Goal: Task Accomplishment & Management: Use online tool/utility

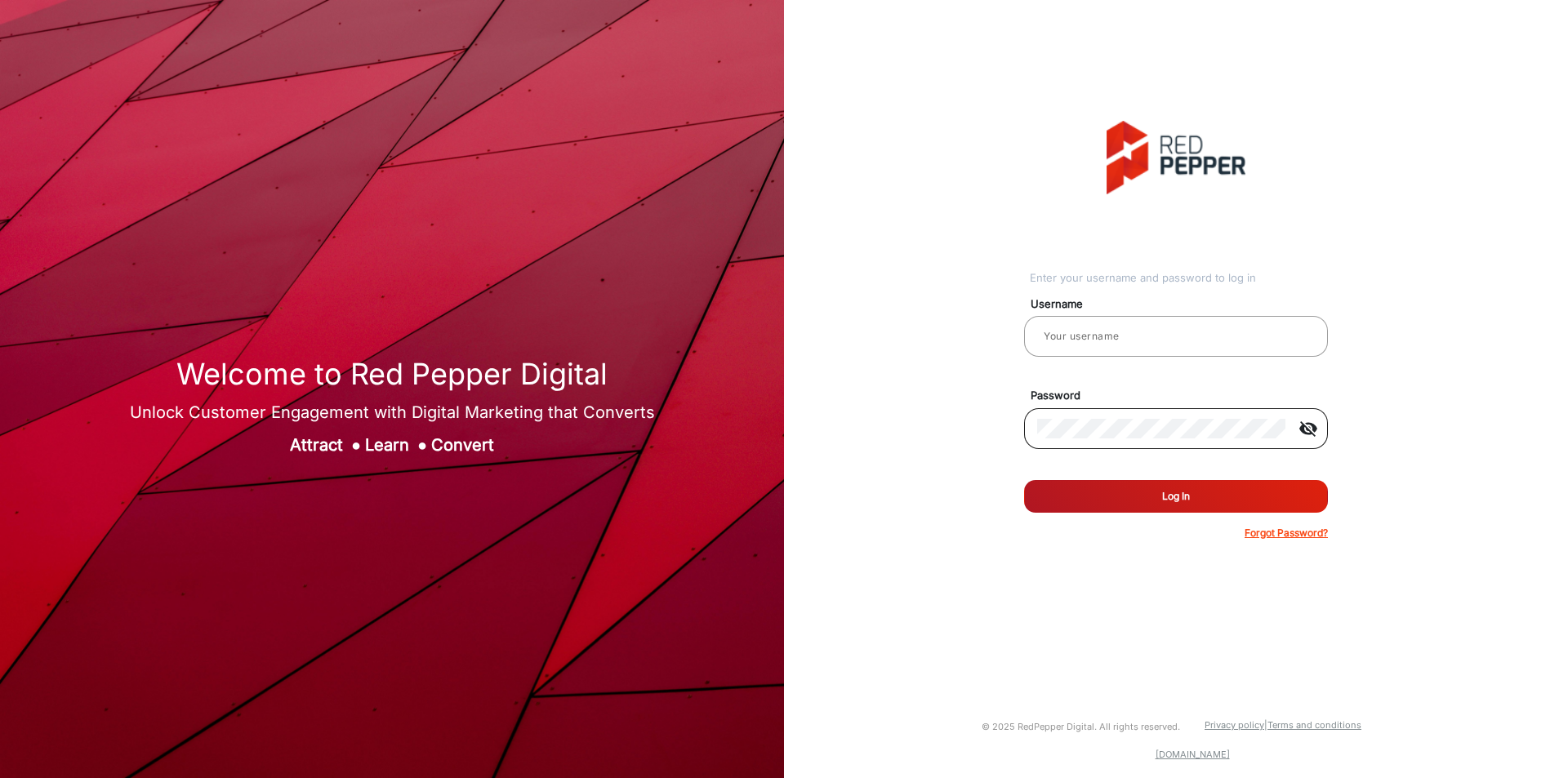
type input "[PERSON_NAME]"
click at [1025, 480] on button "Log In" at bounding box center [1176, 496] width 304 height 32
click at [1211, 613] on div "Enter your username and password to log in Username [PERSON_NAME] Password visi…" at bounding box center [1176, 330] width 809 height 662
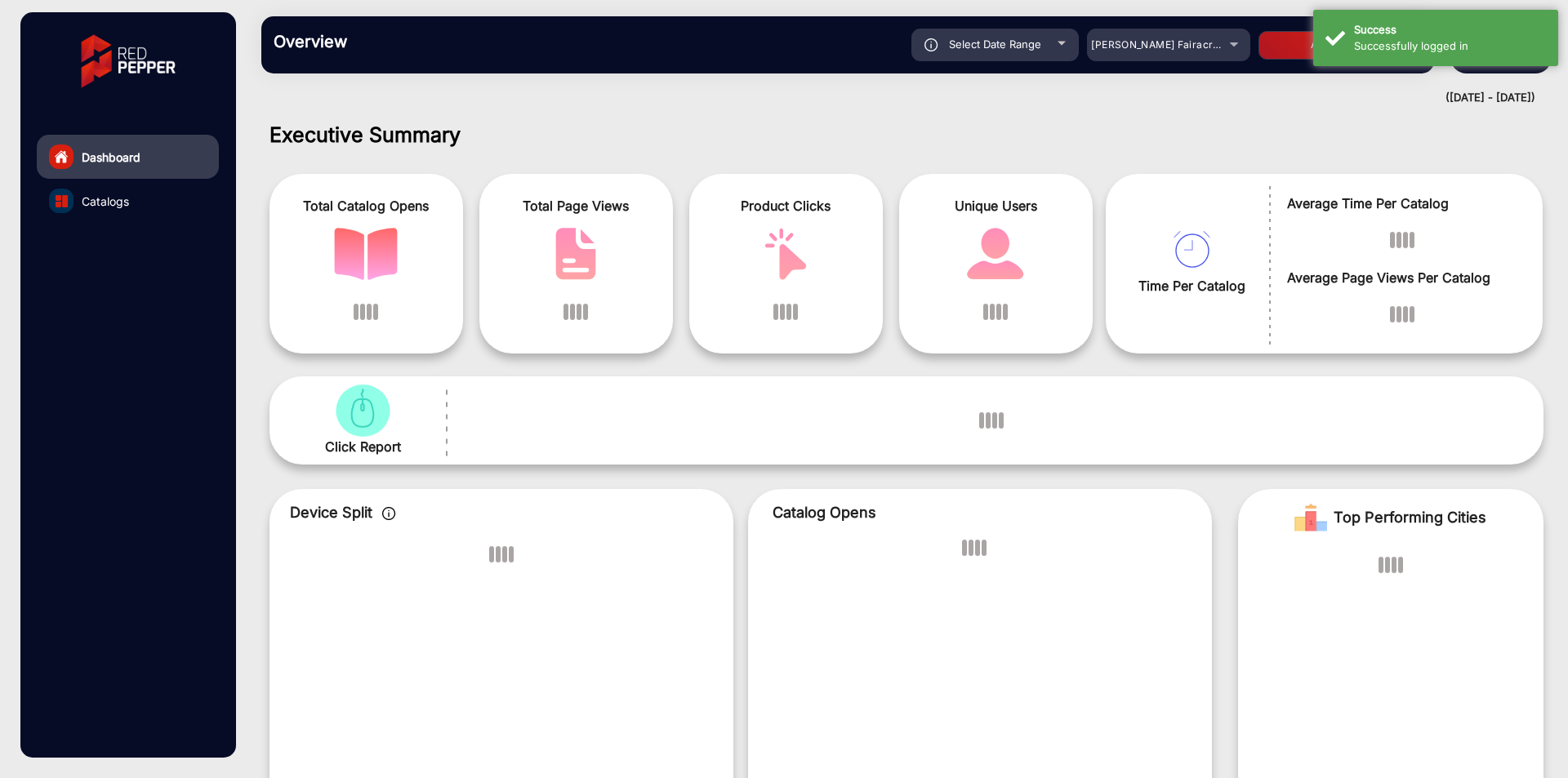
scroll to position [12, 0]
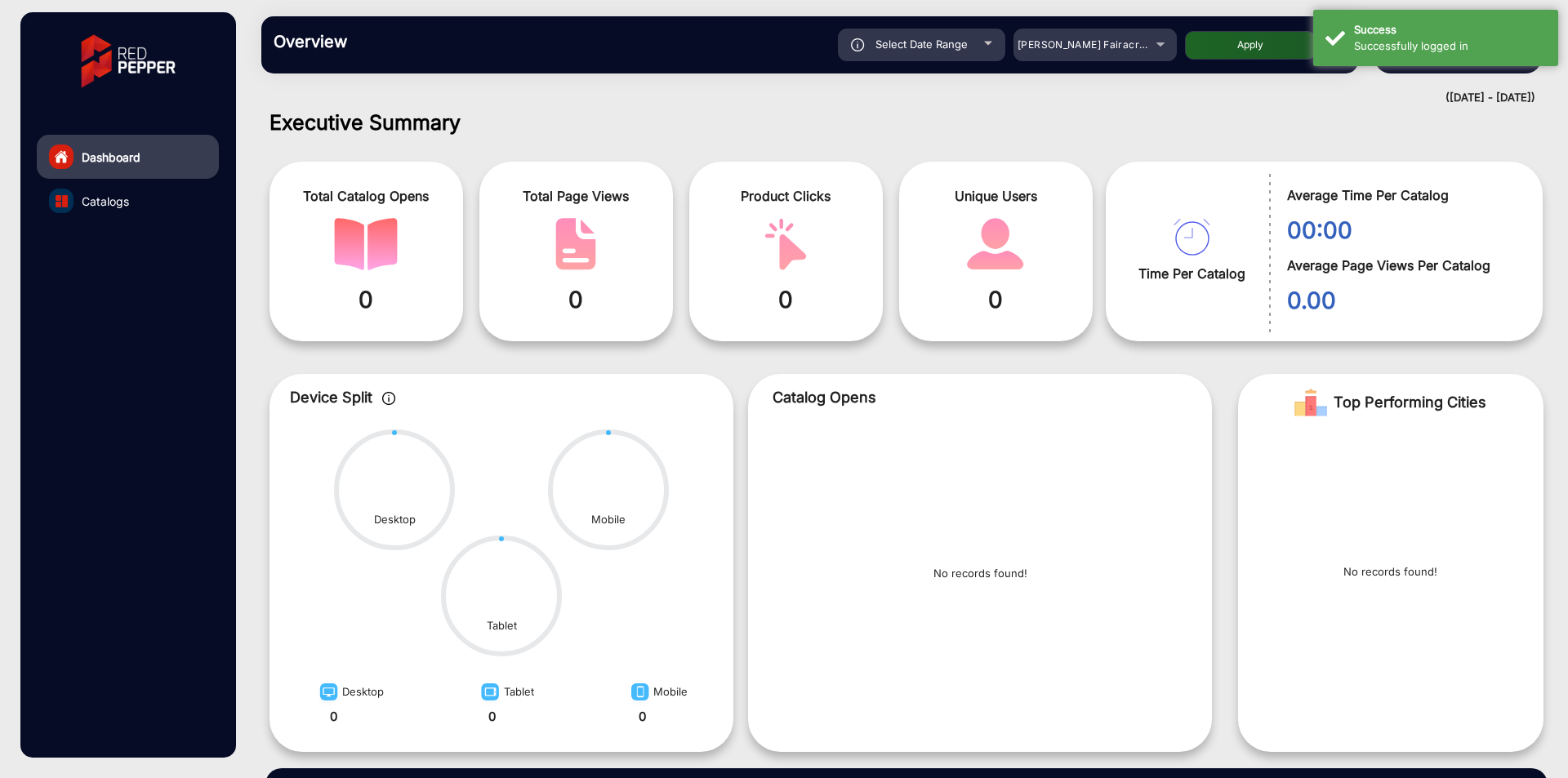
click at [1180, 50] on div "Select Date Range [DATE] [DATE] – [DATE] [DATE] [PERSON_NAME] Fairacre Farms Ap…" at bounding box center [863, 44] width 965 height 32
click at [1131, 54] on div "[PERSON_NAME] Fairacre Farms" at bounding box center [1083, 44] width 131 height 20
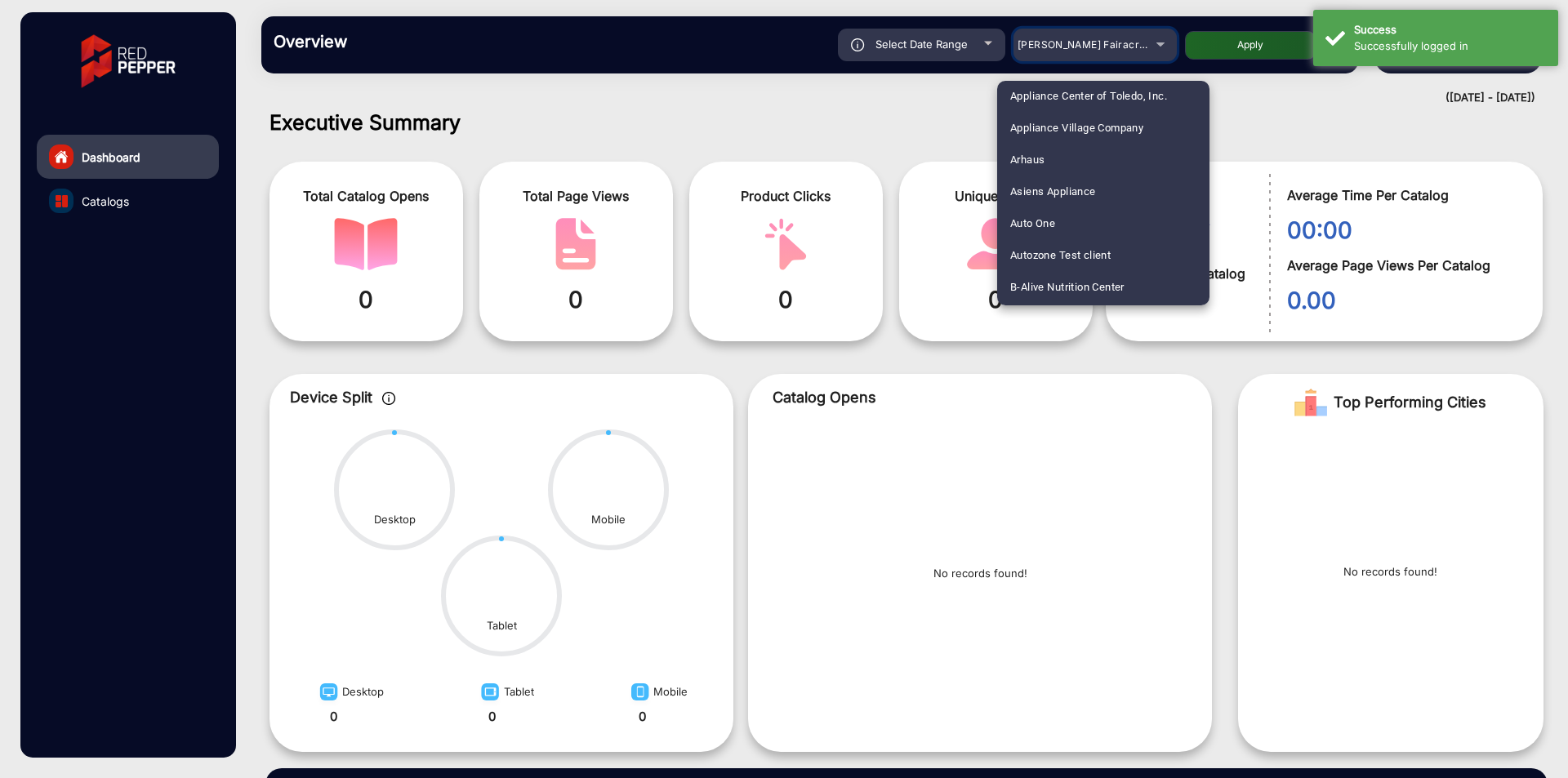
scroll to position [133, 0]
click at [1097, 160] on mat-option "Arhaus" at bounding box center [1103, 162] width 212 height 32
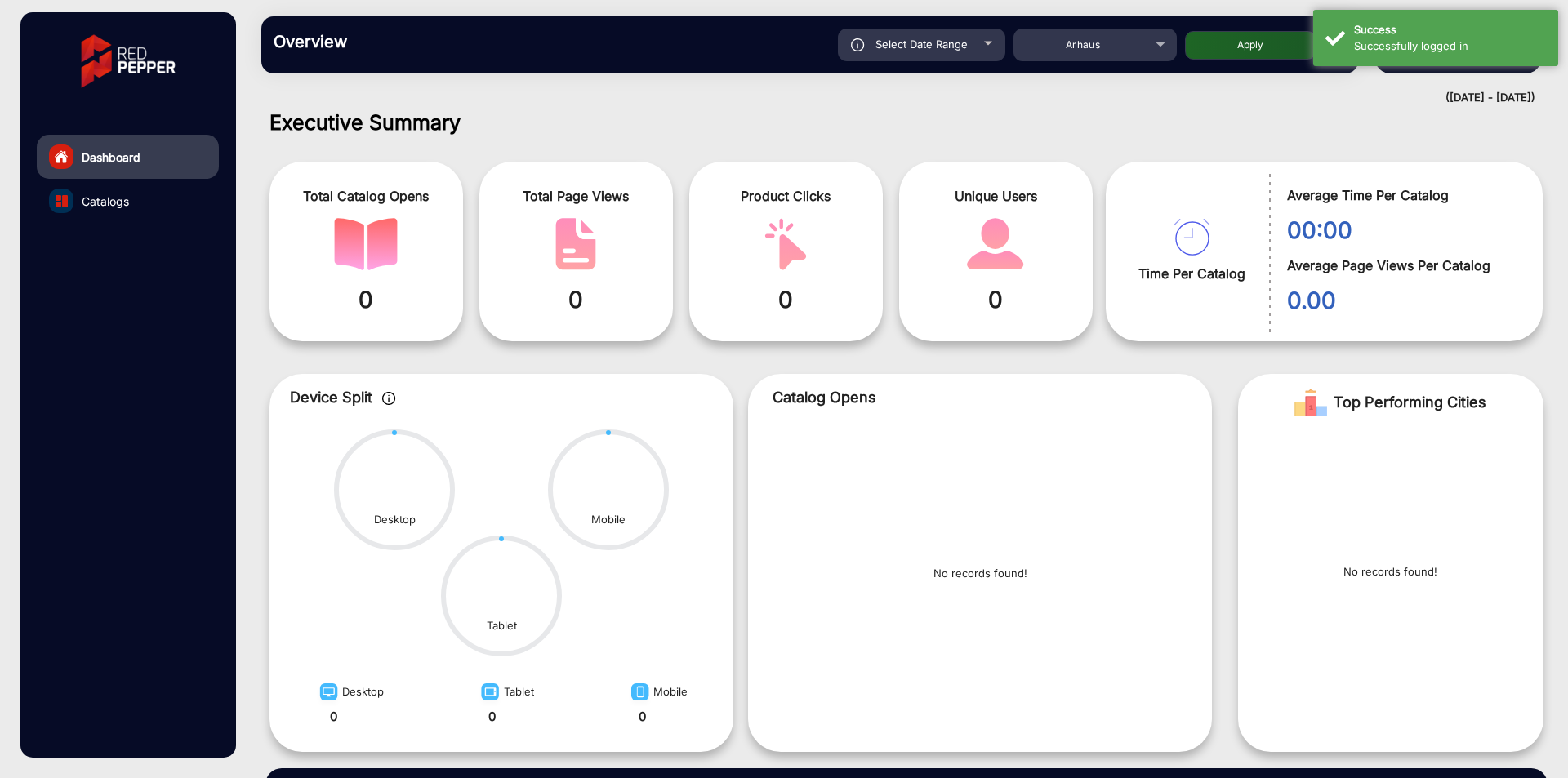
click at [1243, 53] on button "Apply" at bounding box center [1250, 45] width 131 height 28
type input "[DATE]"
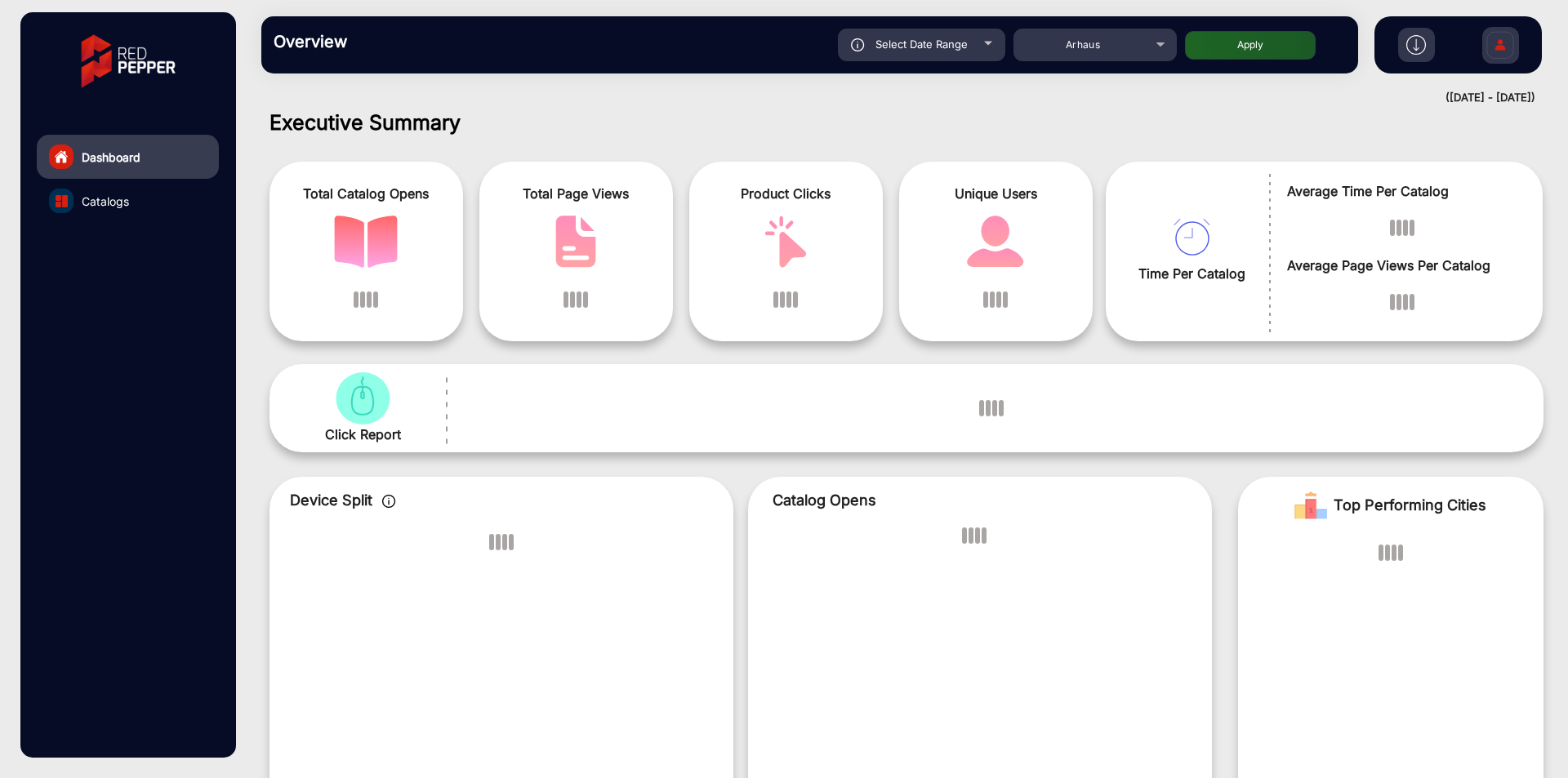
click at [1310, 181] on span "Average Time Per Catalog" at bounding box center [1402, 190] width 231 height 20
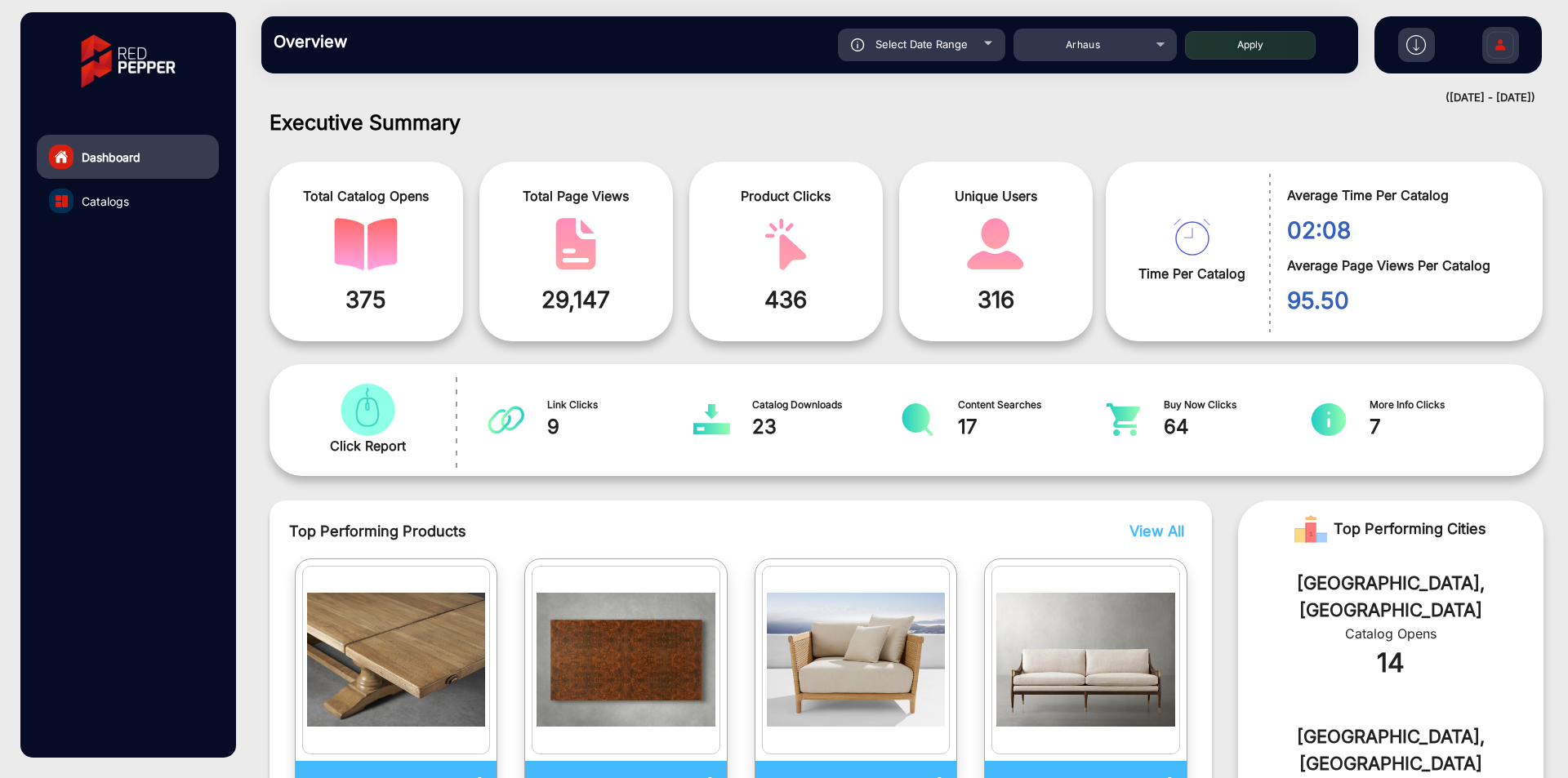
click at [1490, 41] on img at bounding box center [1500, 47] width 34 height 57
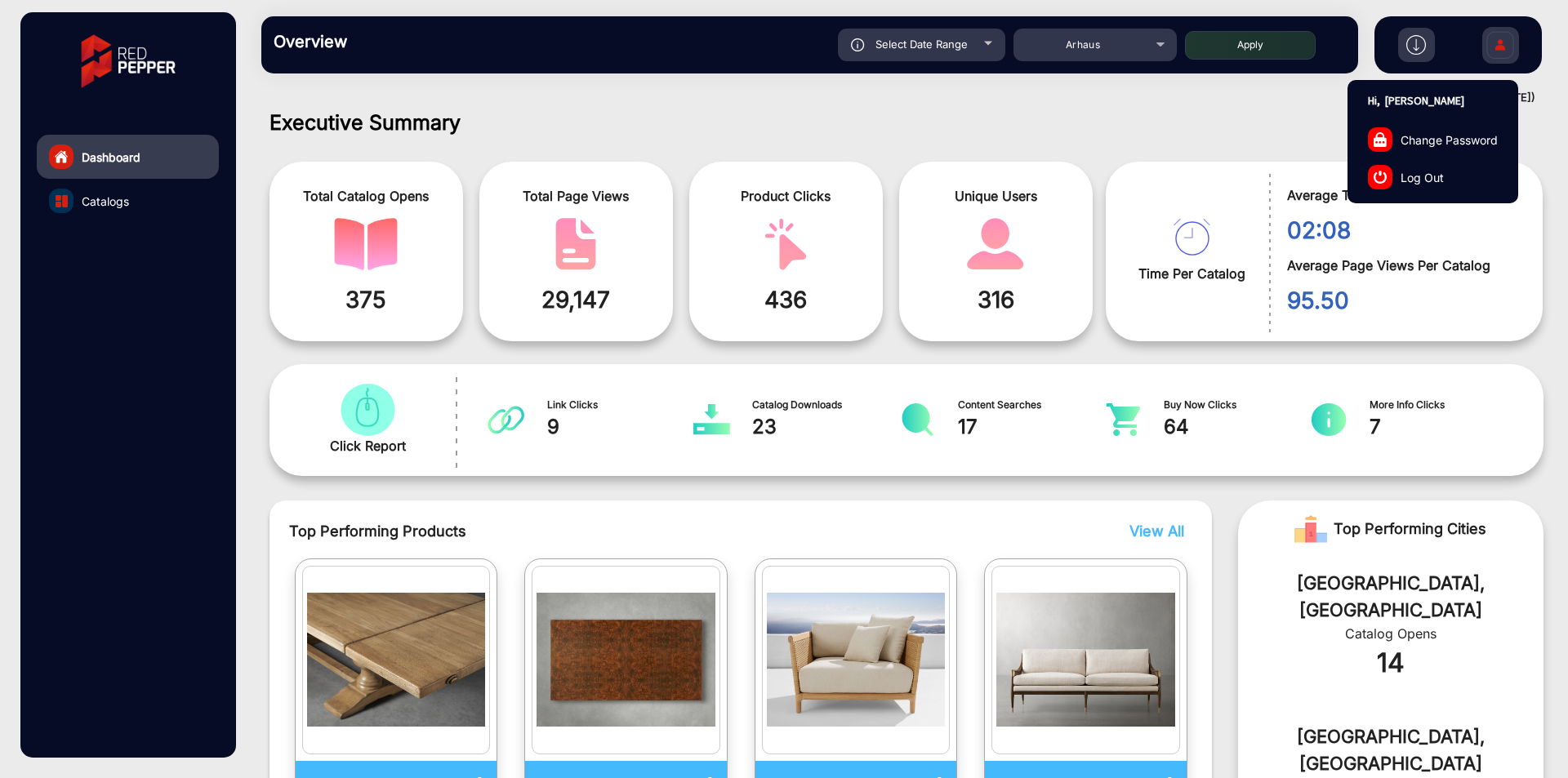
click at [1490, 41] on img at bounding box center [1500, 47] width 34 height 57
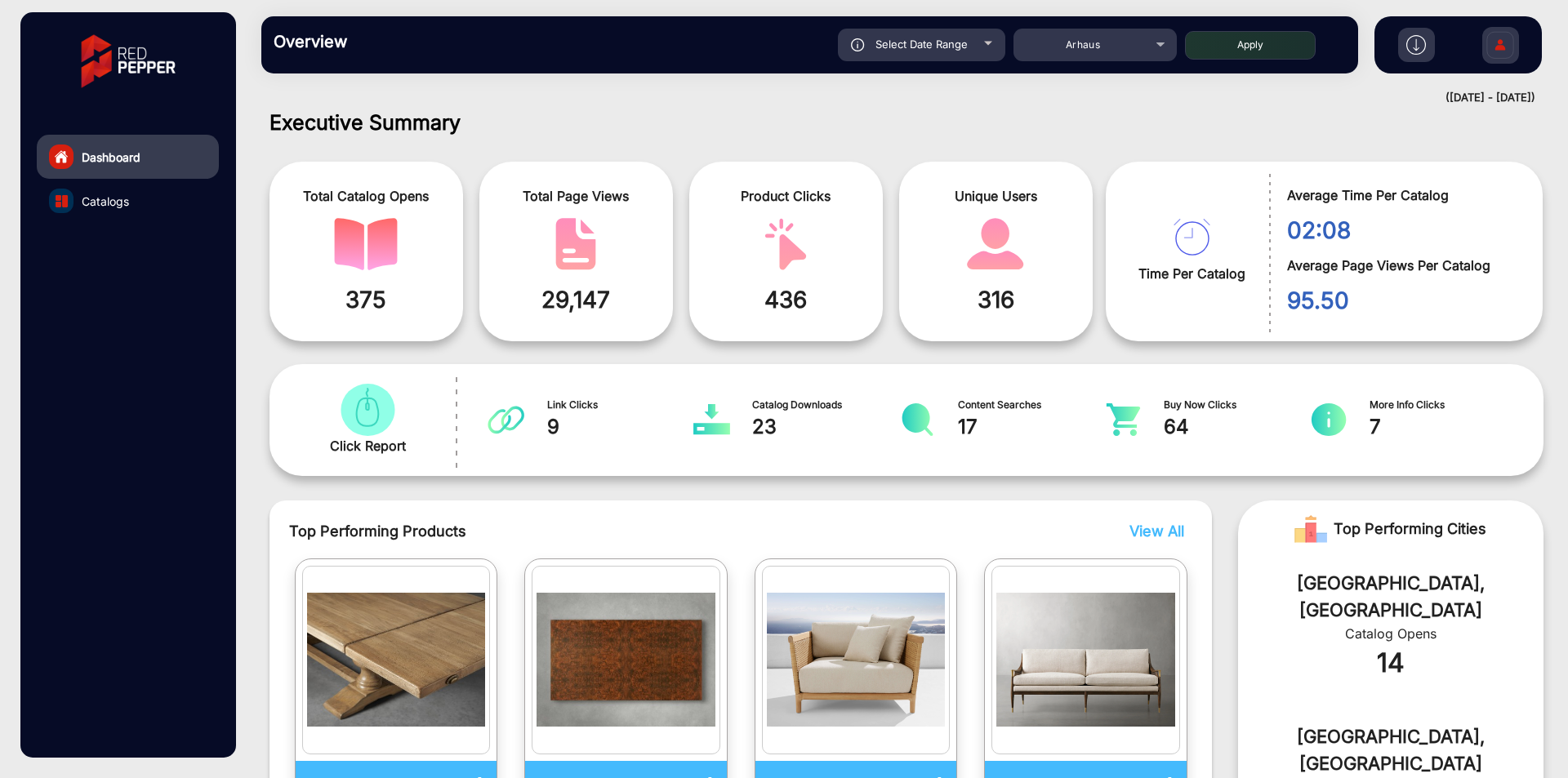
click at [1490, 41] on img at bounding box center [1500, 47] width 34 height 57
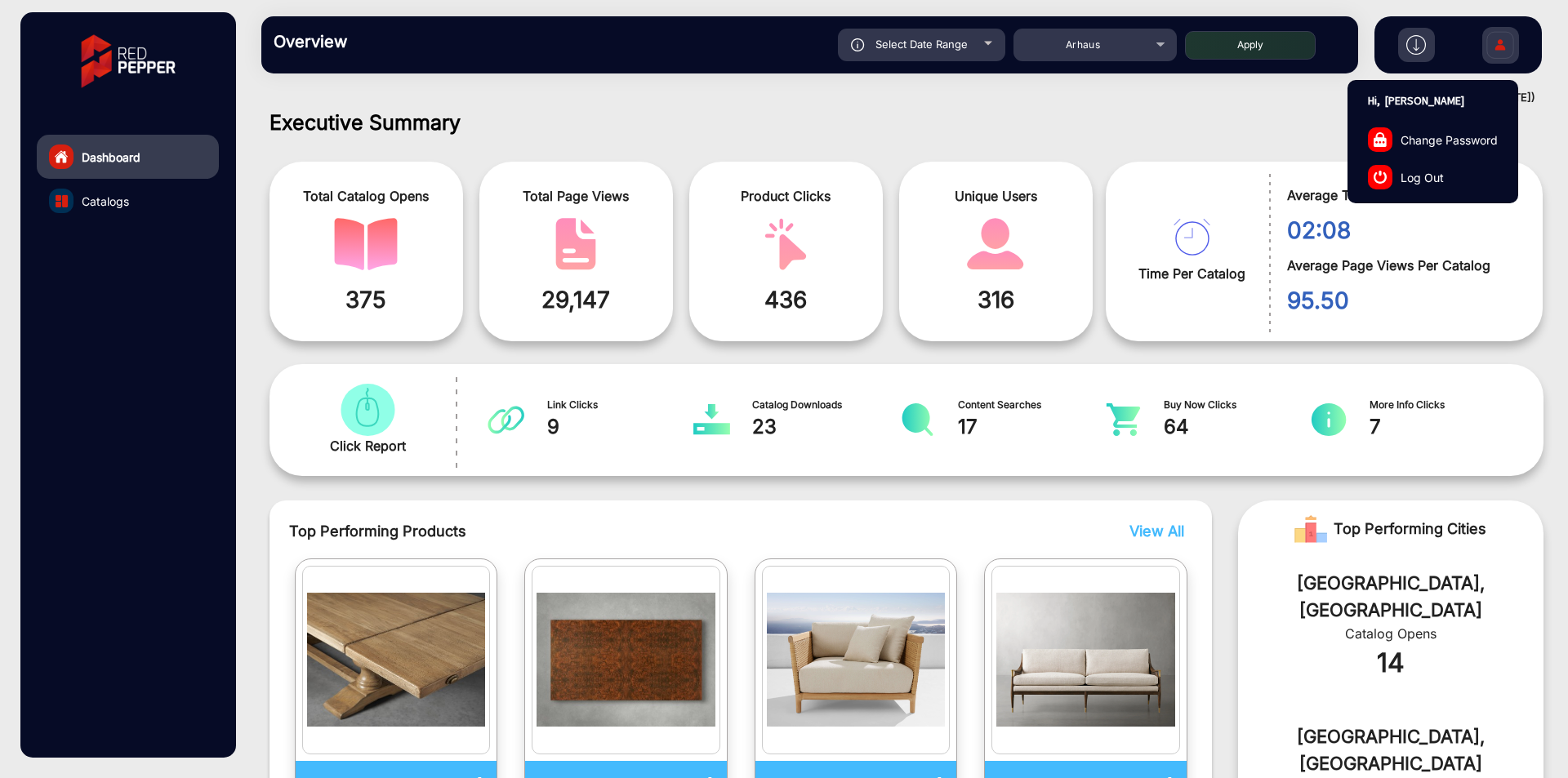
click at [1490, 41] on img at bounding box center [1500, 47] width 34 height 57
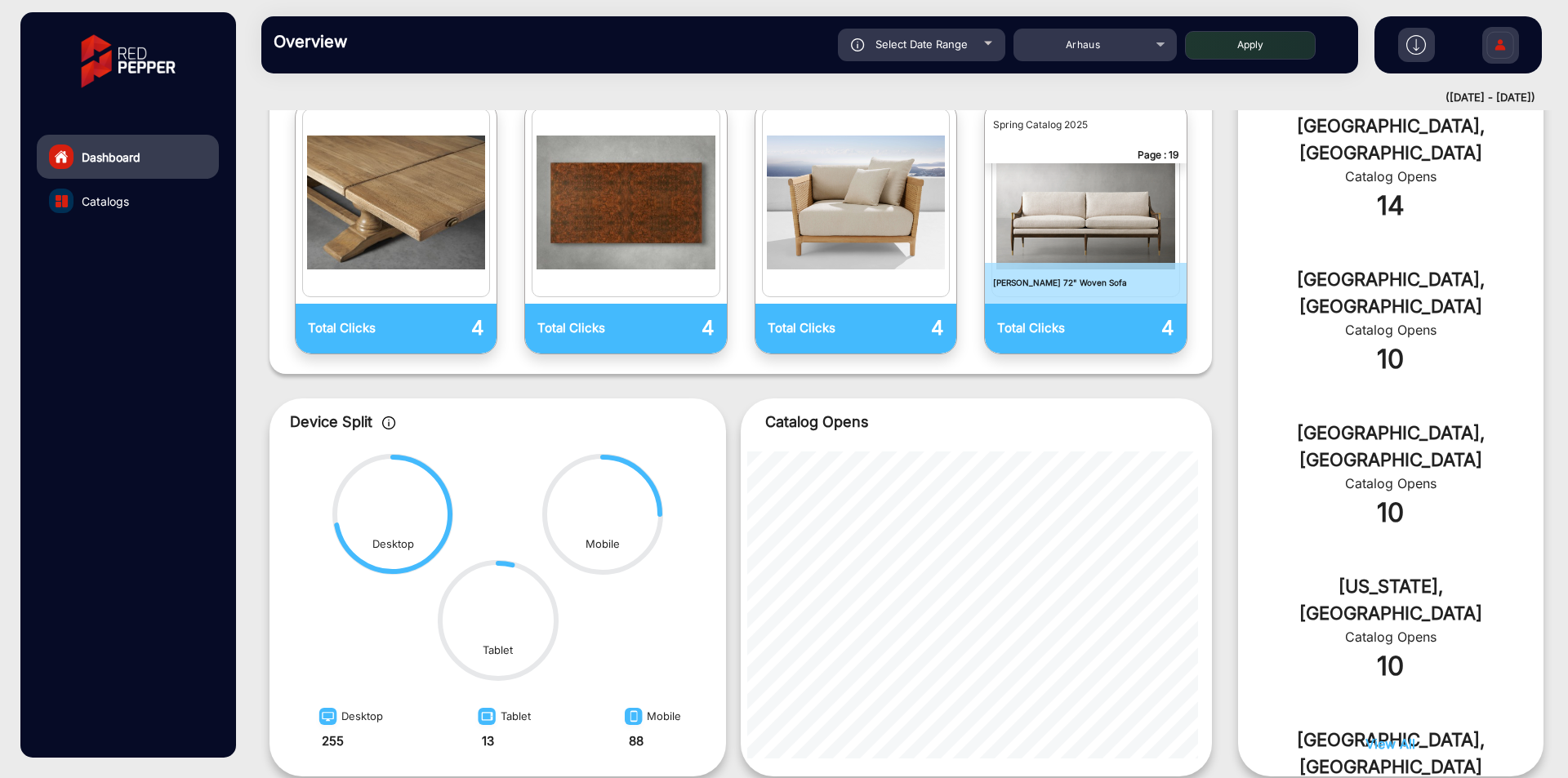
scroll to position [572, 0]
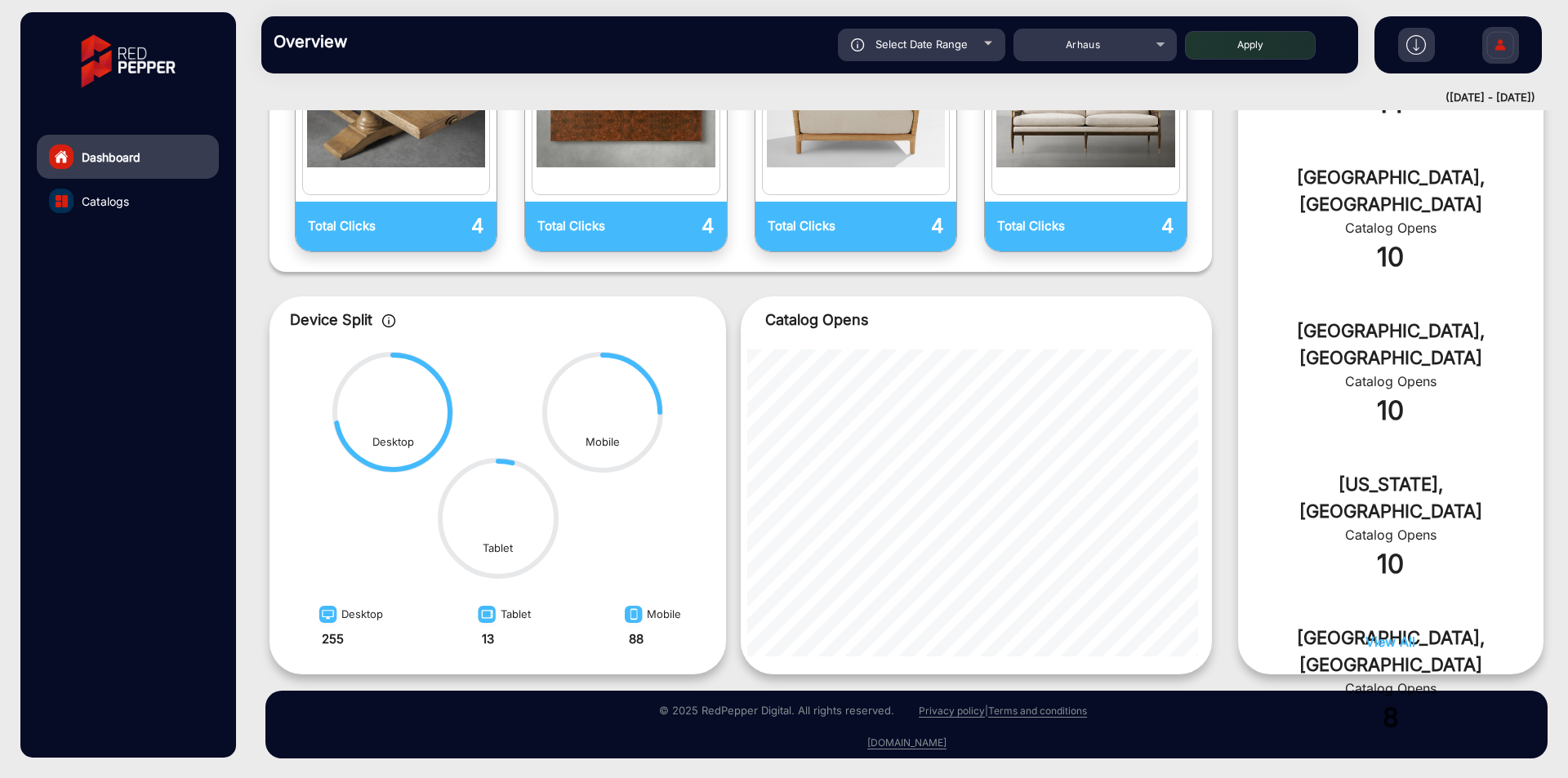
click at [164, 195] on link "Catalogs" at bounding box center [128, 201] width 182 height 44
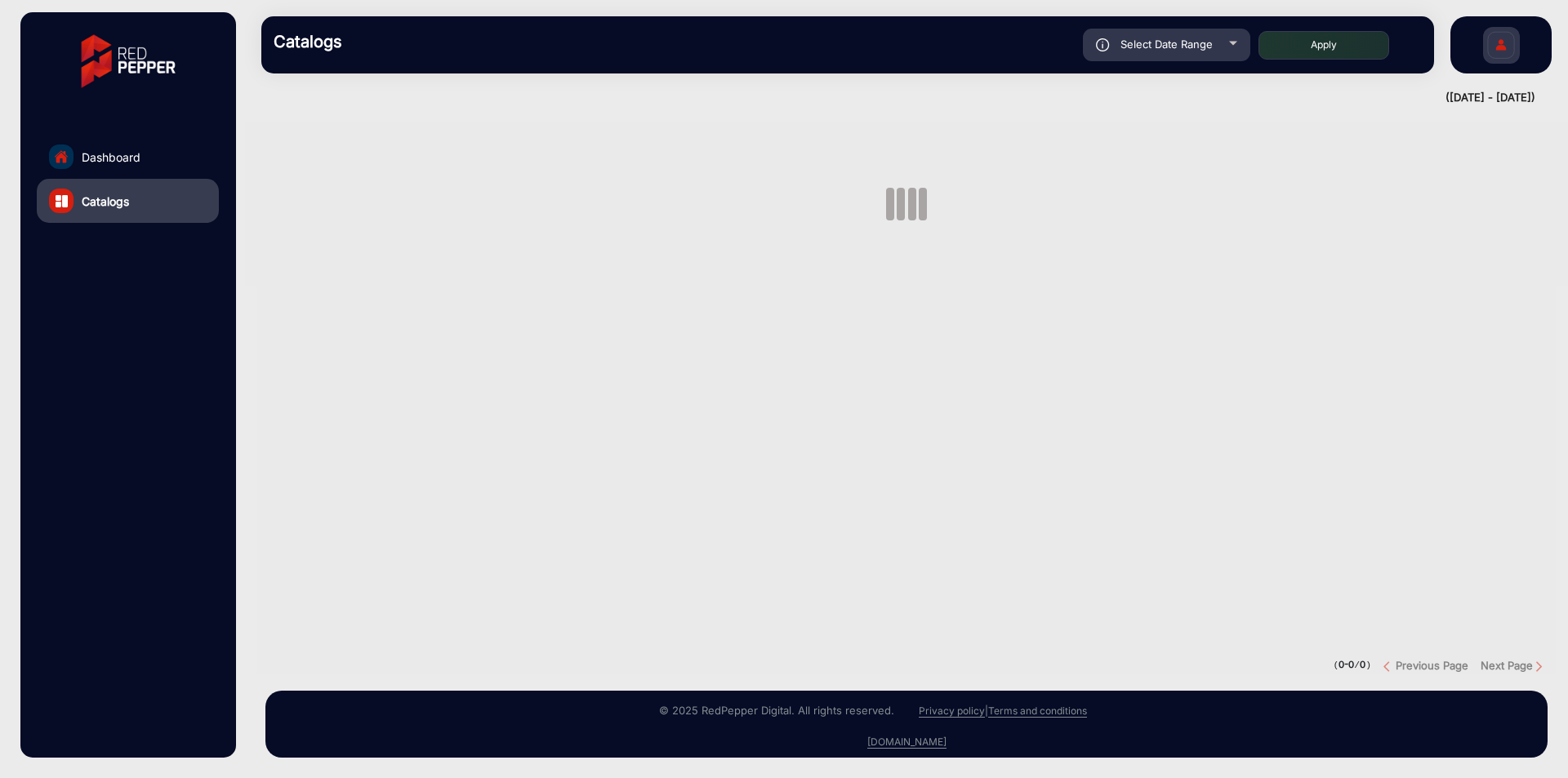
click at [164, 195] on link "Catalogs" at bounding box center [128, 201] width 182 height 44
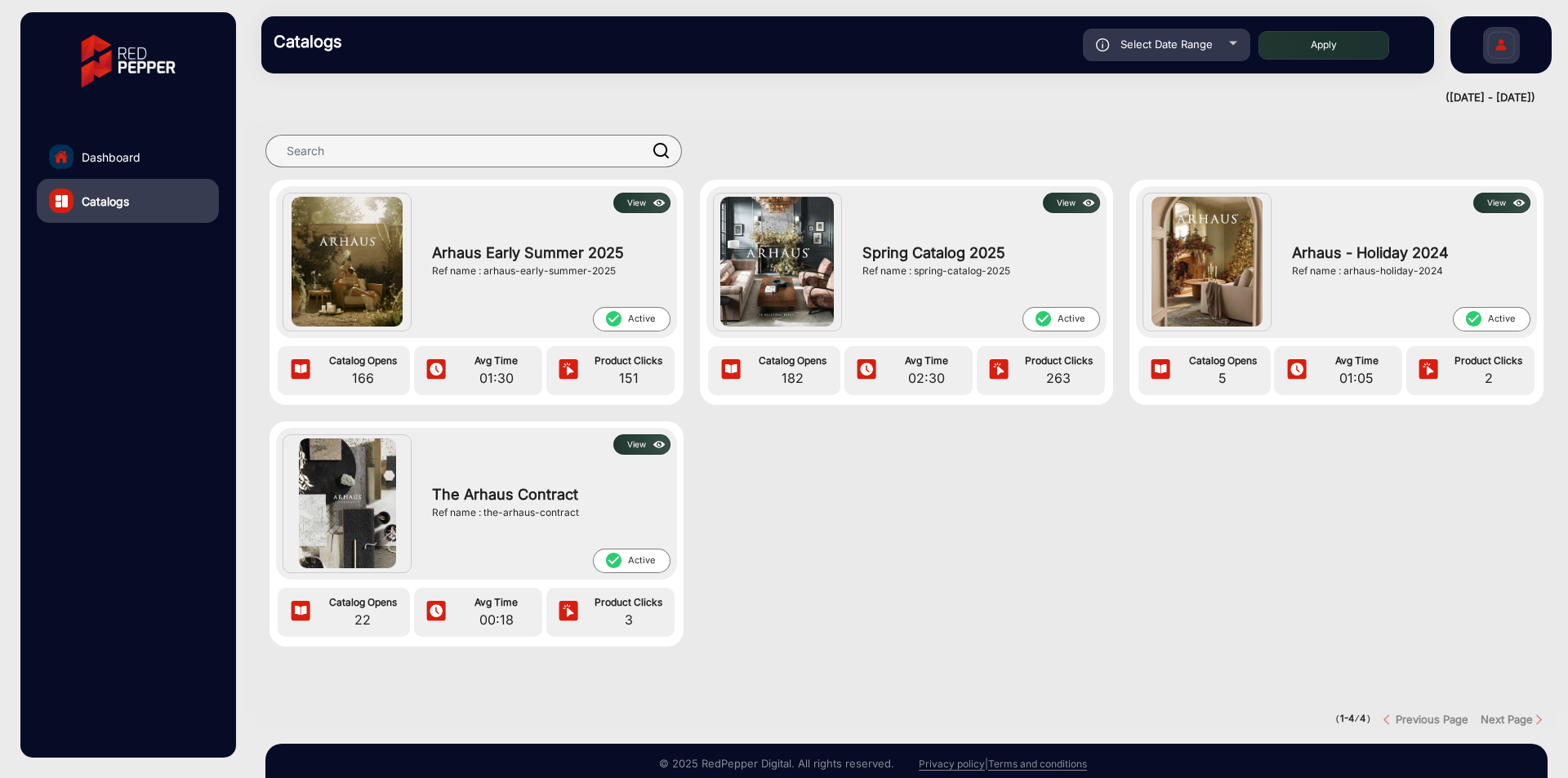
click at [164, 195] on link "Catalogs" at bounding box center [128, 201] width 182 height 44
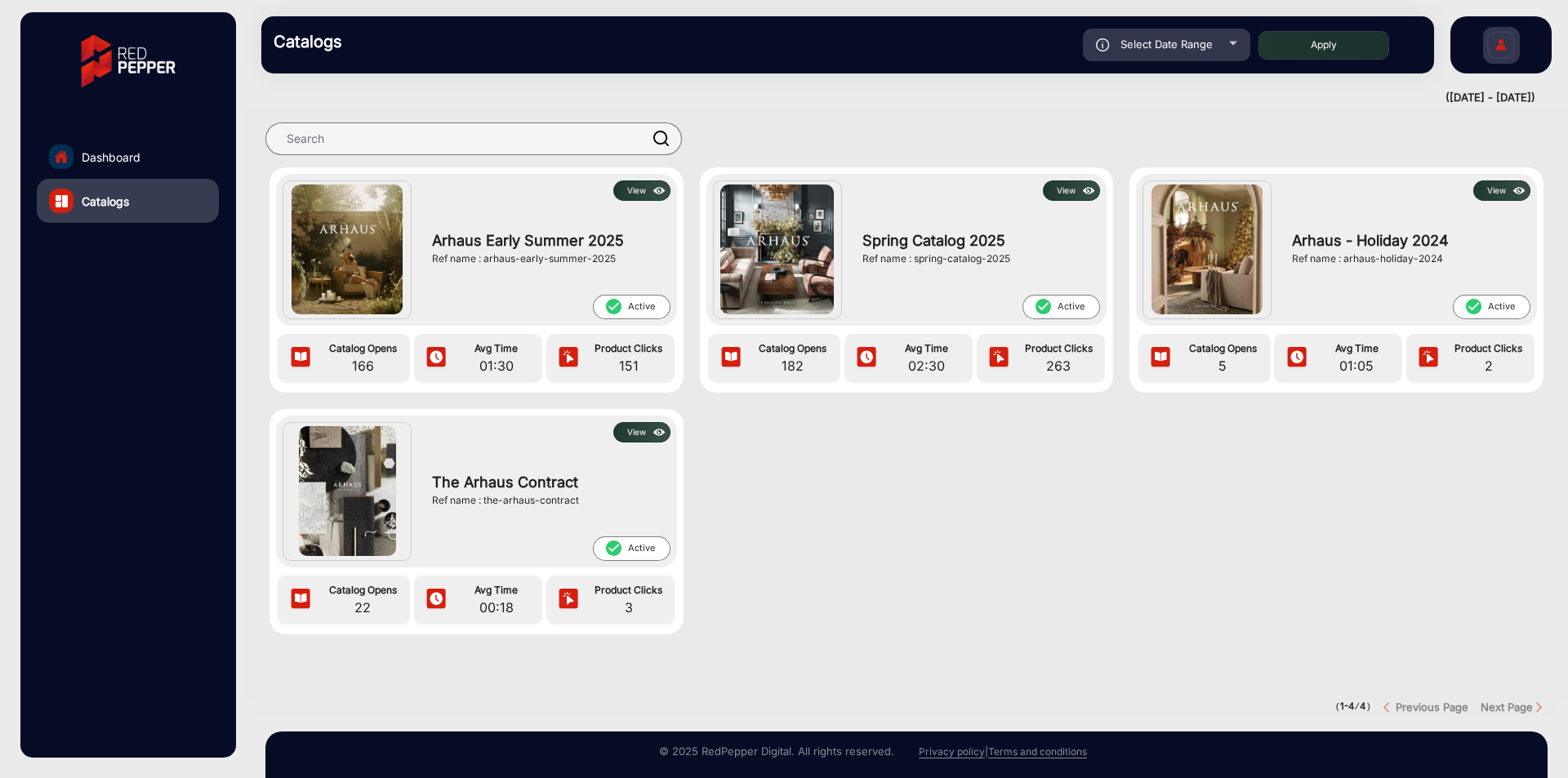
click at [647, 196] on button "View" at bounding box center [642, 191] width 57 height 21
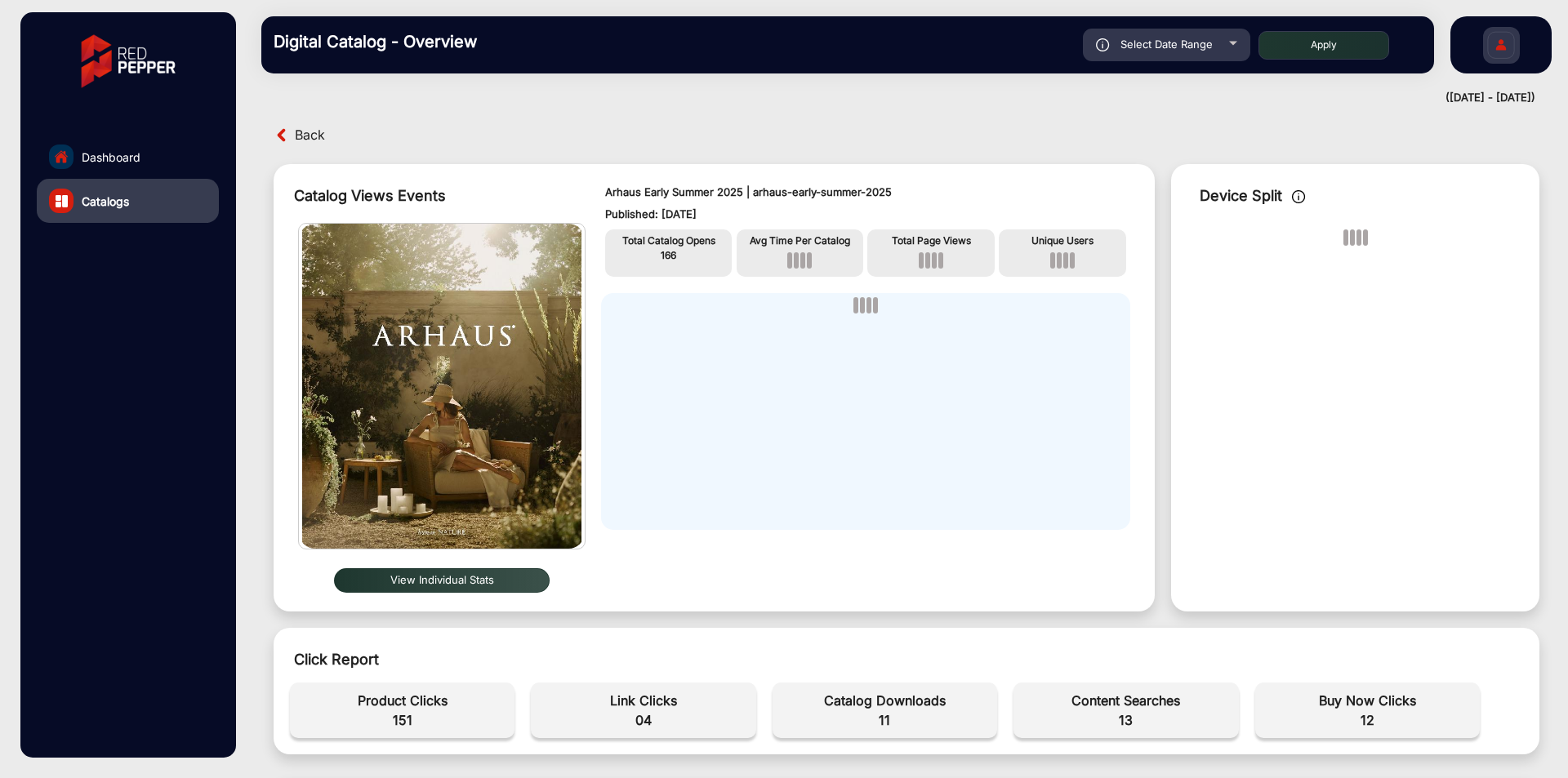
click at [317, 138] on span "Back" at bounding box center [310, 134] width 30 height 26
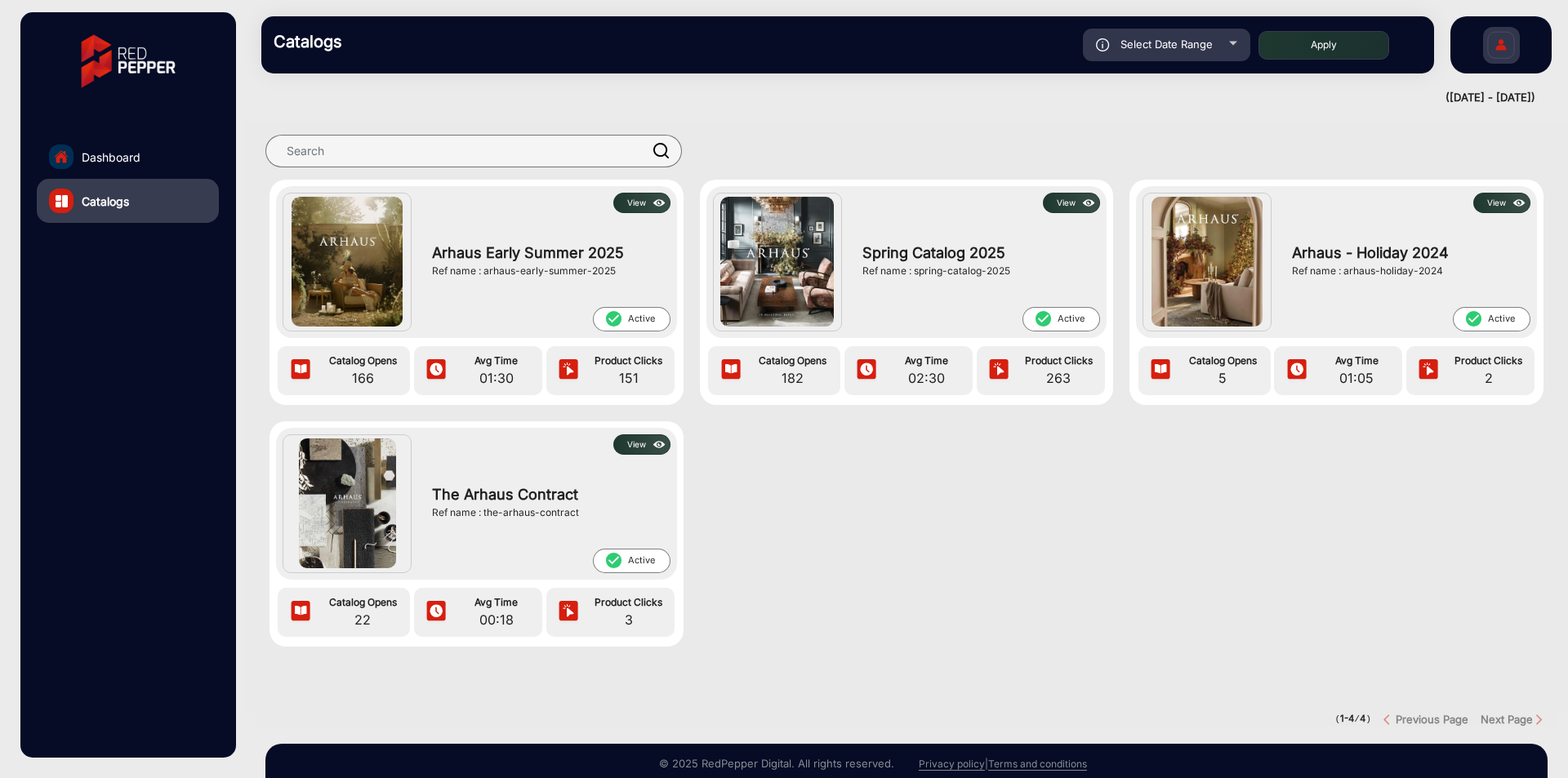
click at [1082, 203] on img at bounding box center [1089, 203] width 19 height 18
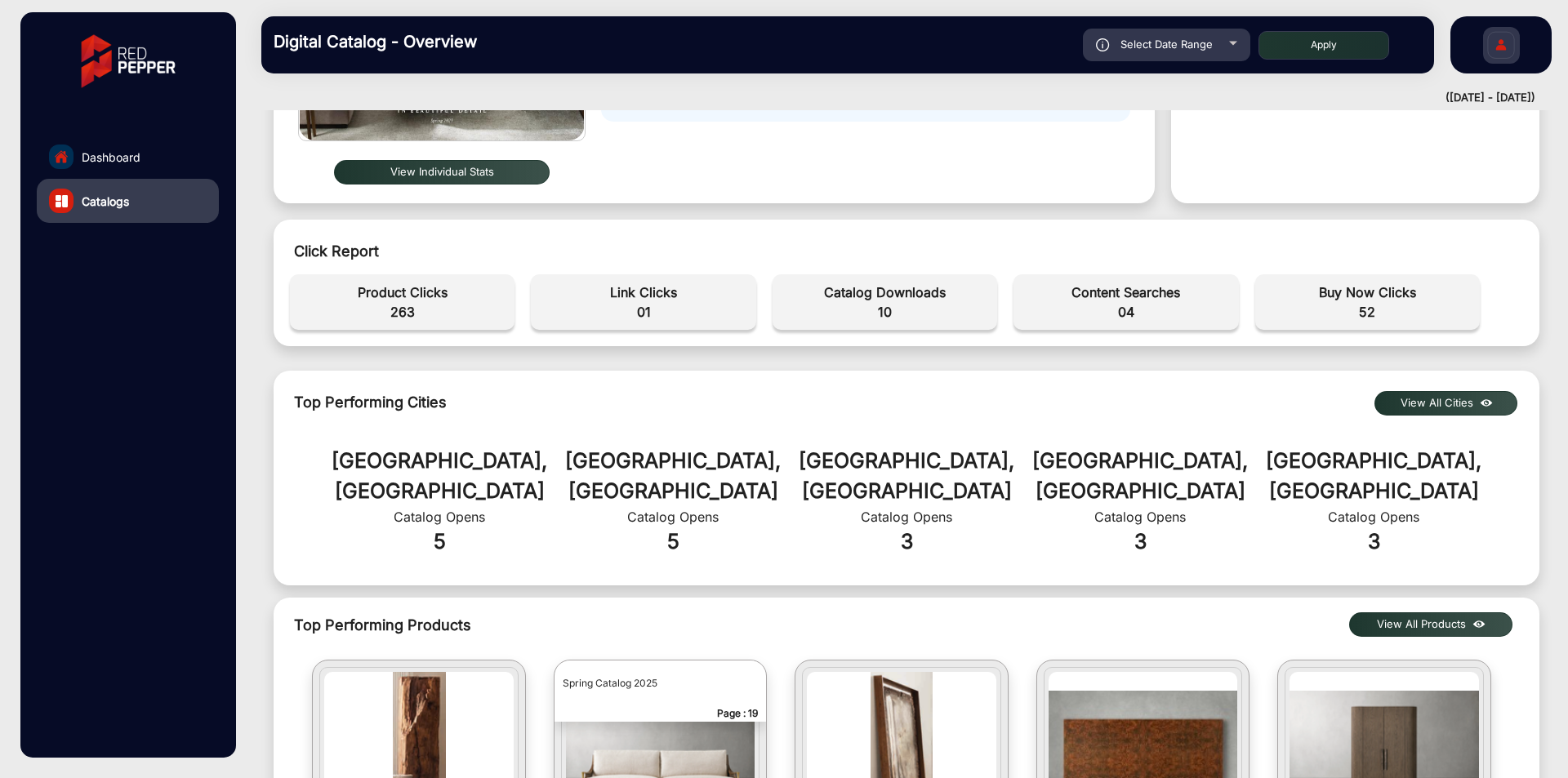
scroll to position [323, 0]
